Goal: Use online tool/utility

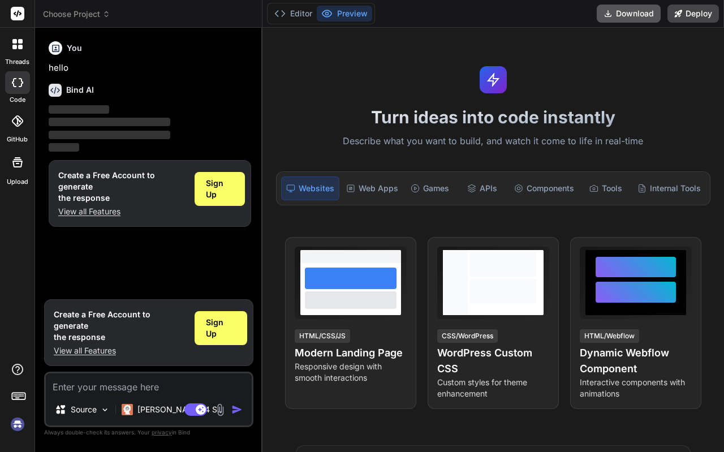
type textarea "x"
click at [626, 14] on button "Download" at bounding box center [629, 14] width 64 height 18
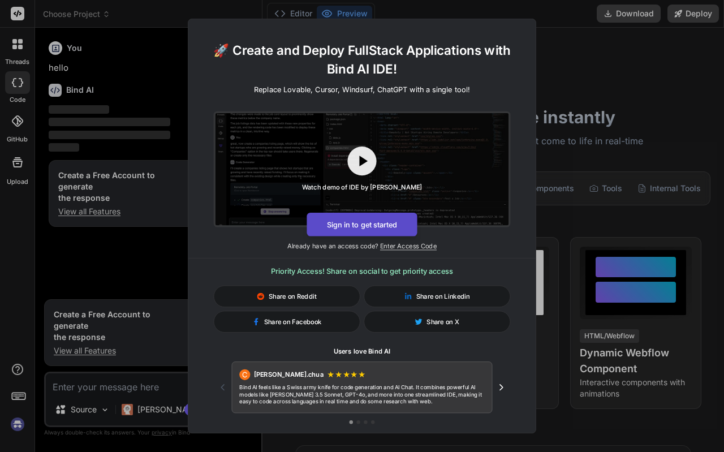
click at [352, 219] on button "Sign in to get started" at bounding box center [362, 225] width 110 height 24
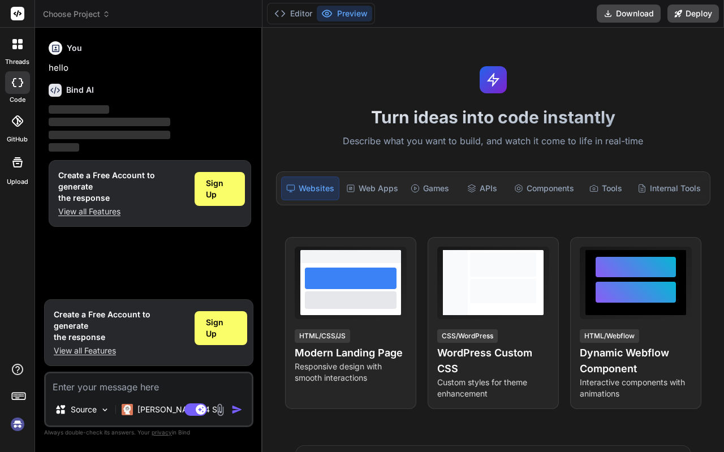
click at [19, 44] on icon at bounding box center [17, 44] width 10 height 10
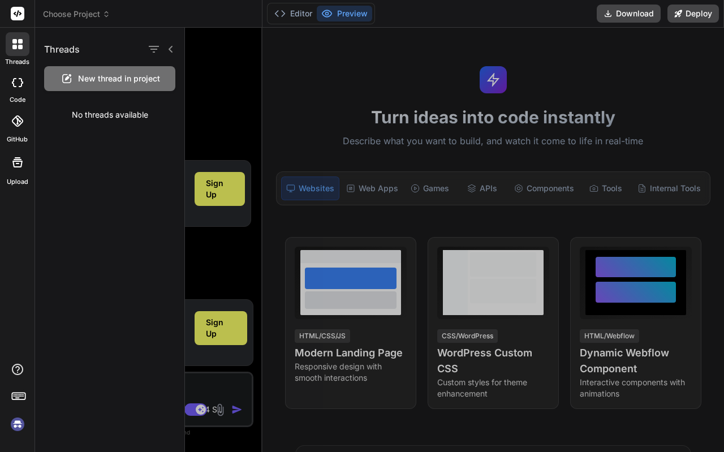
click at [226, 92] on div at bounding box center [454, 240] width 539 height 424
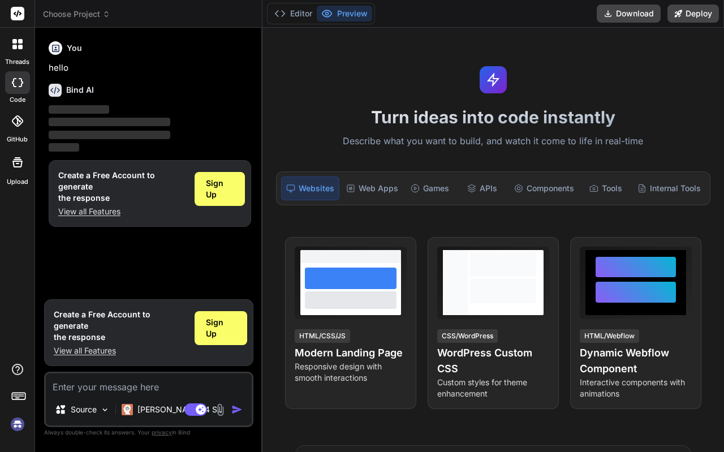
click at [342, 11] on button "Preview" at bounding box center [344, 14] width 55 height 16
click at [479, 193] on div "APIs" at bounding box center [482, 188] width 50 height 24
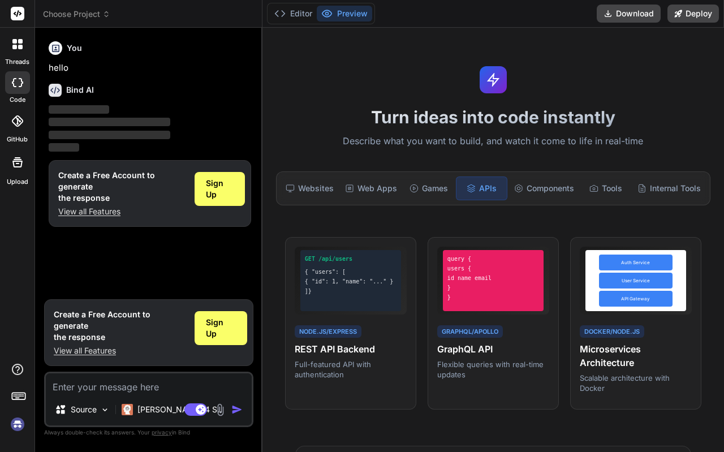
click at [307, 100] on div "Turn ideas into code instantly Describe what you want to build, and watch it co…" at bounding box center [493, 240] width 462 height 424
click at [149, 71] on p "hello" at bounding box center [150, 68] width 202 height 13
click at [644, 12] on button "Download" at bounding box center [629, 14] width 64 height 18
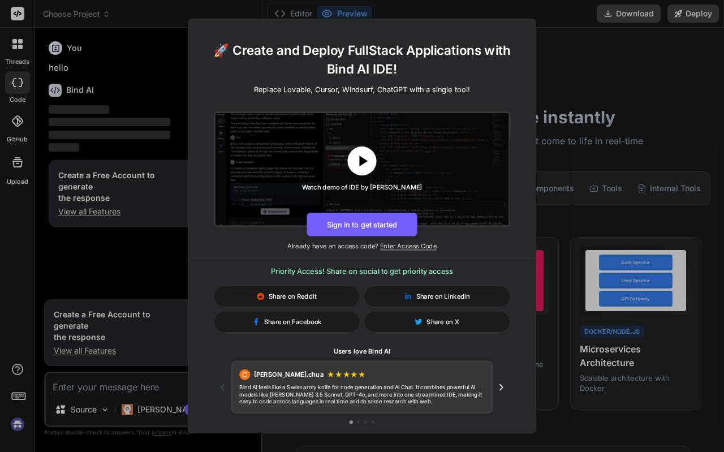
click at [366, 158] on icon at bounding box center [362, 161] width 18 height 18
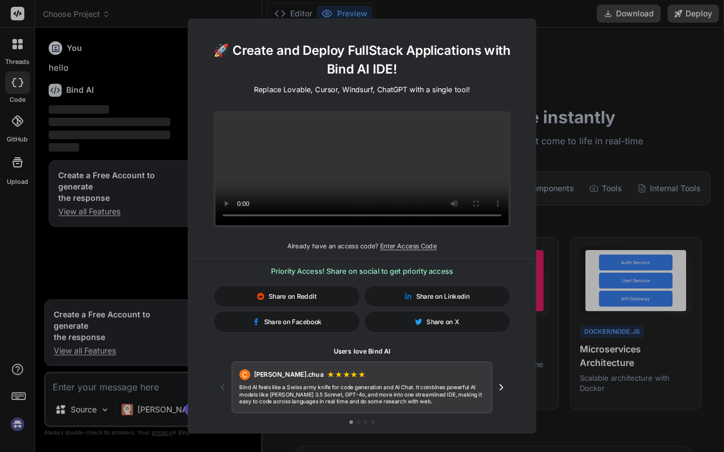
click at [586, 36] on div "🚀 Create and Deploy FullStack Applications with Bind AI IDE! Replace Lovable, C…" at bounding box center [362, 226] width 724 height 452
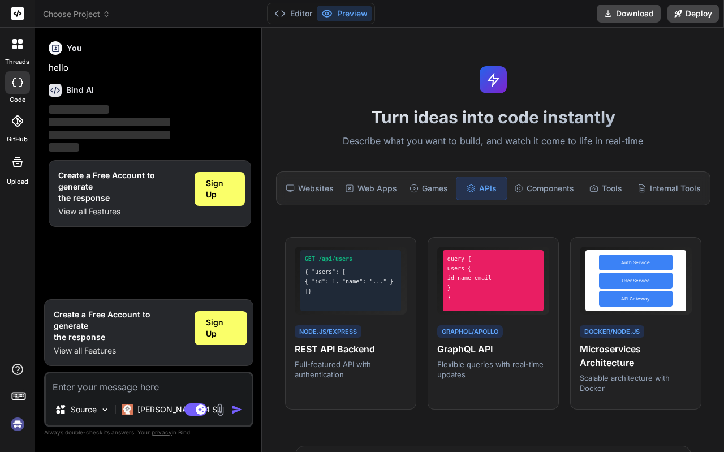
click at [220, 85] on div "Bind AI" at bounding box center [150, 90] width 202 height 13
